Goal: Transaction & Acquisition: Purchase product/service

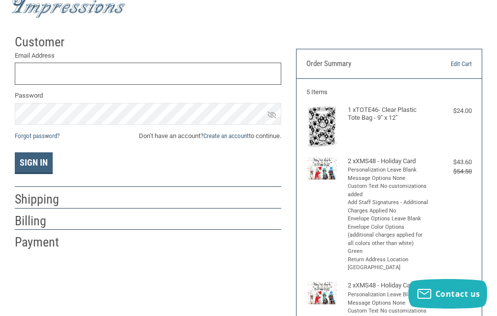
scroll to position [38, 0]
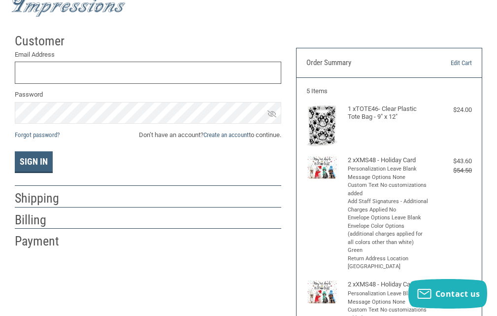
click at [48, 75] on input "Email Address" at bounding box center [148, 73] width 267 height 22
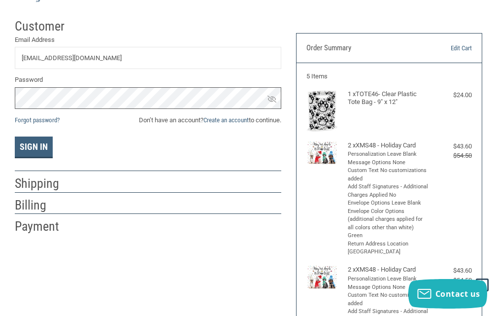
scroll to position [49, 0]
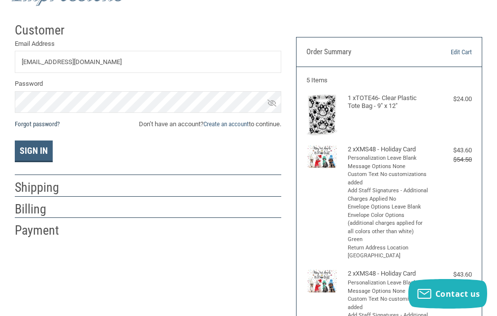
click at [41, 124] on link "Forgot password?" at bounding box center [37, 123] width 45 height 7
click at [29, 58] on input "[EMAIL_ADDRESS][DOMAIN_NAME]" at bounding box center [148, 62] width 267 height 22
drag, startPoint x: 22, startPoint y: 61, endPoint x: 187, endPoint y: 66, distance: 165.2
click at [186, 66] on input "[EMAIL_ADDRESS][DOMAIN_NAME]" at bounding box center [148, 62] width 267 height 22
type input "[EMAIL_ADDRESS][DOMAIN_NAME]"
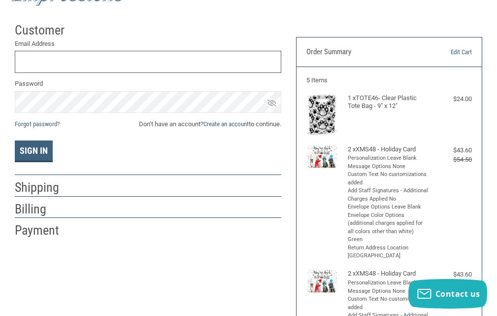
click at [47, 59] on input "Email Address" at bounding box center [148, 62] width 267 height 22
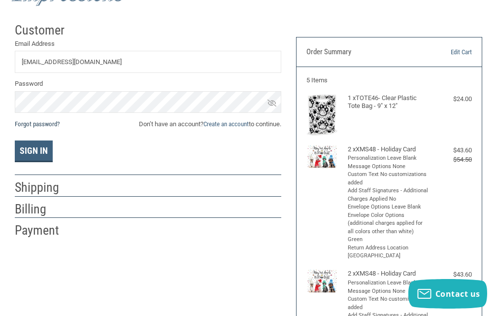
click at [25, 123] on link "Forgot password?" at bounding box center [37, 123] width 45 height 7
click at [113, 62] on input "[EMAIL_ADDRESS][DOMAIN_NAME]" at bounding box center [148, 62] width 267 height 22
type input "[EMAIL_ADDRESS][DOMAIN_NAME]"
click at [42, 123] on link "Forgot password?" at bounding box center [37, 123] width 45 height 7
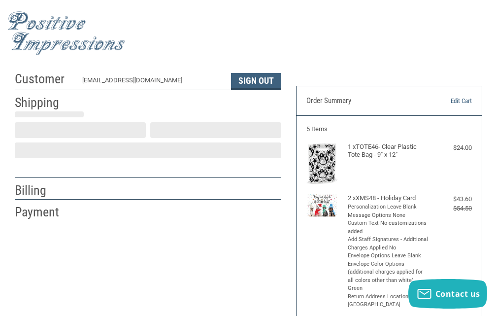
scroll to position [28, 0]
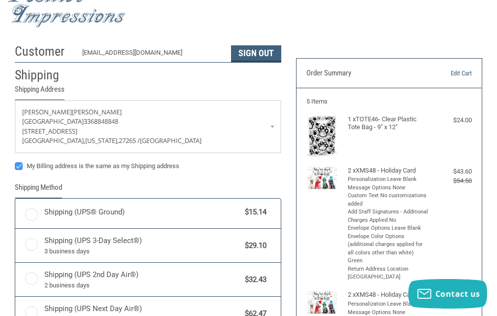
radio input "true"
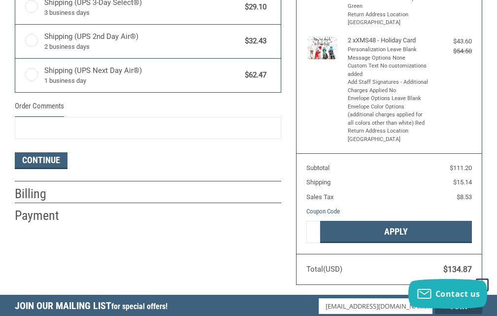
scroll to position [290, 0]
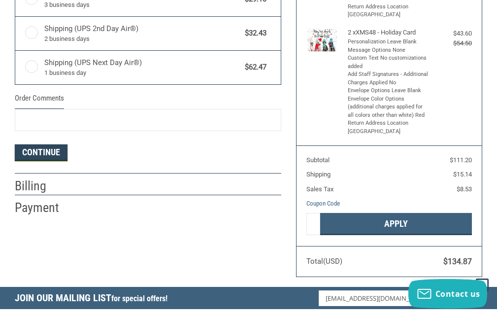
click at [33, 154] on button "Continue" at bounding box center [41, 152] width 53 height 17
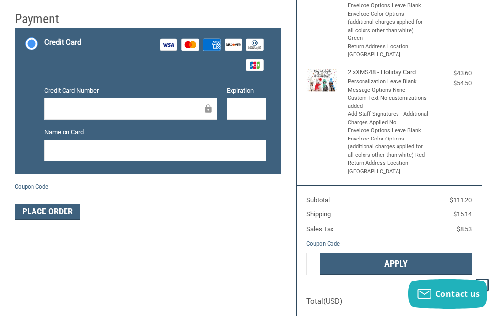
scroll to position [245, 0]
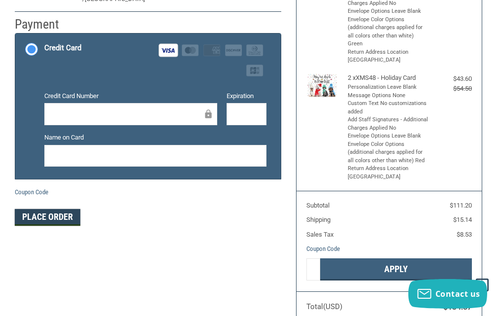
click at [42, 218] on button "Place Order" at bounding box center [48, 217] width 66 height 17
